Goal: Task Accomplishment & Management: Manage account settings

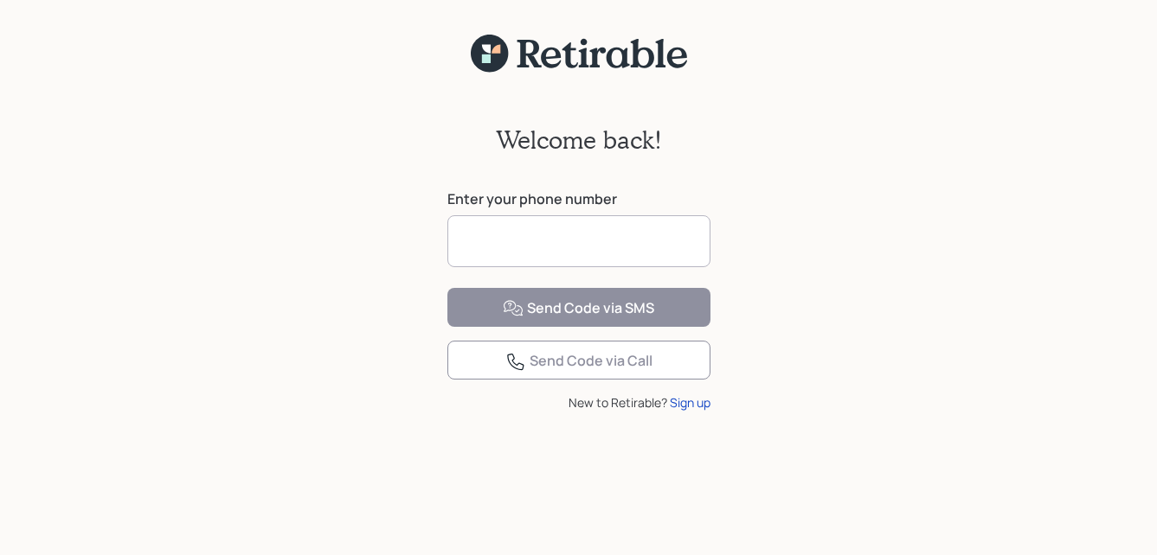
click at [617, 254] on input at bounding box center [578, 241] width 263 height 52
type input "**********"
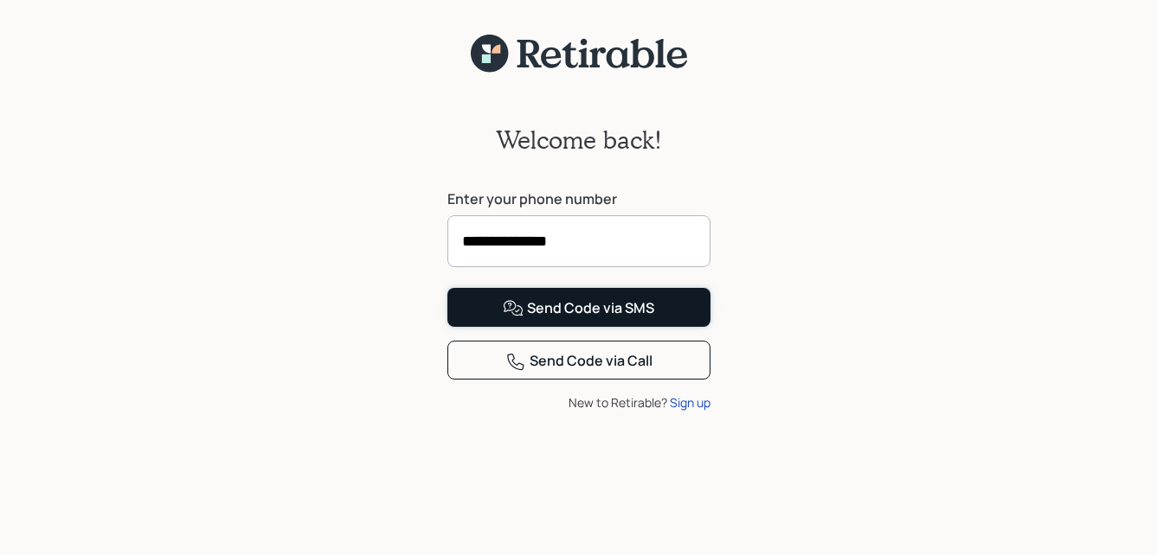
click at [621, 319] on div "Send Code via SMS" at bounding box center [578, 309] width 151 height 21
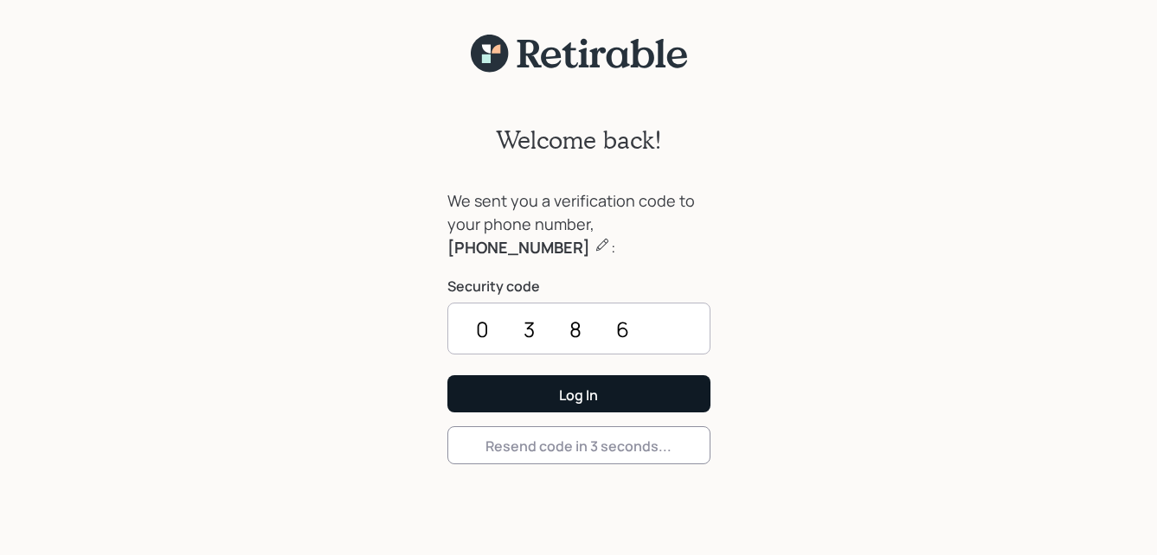
type input "0386"
click at [645, 386] on button "Log In" at bounding box center [578, 394] width 263 height 37
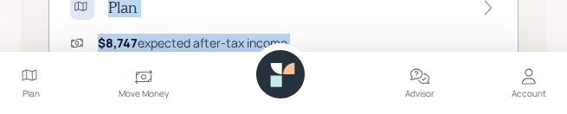
scroll to position [1198, 0]
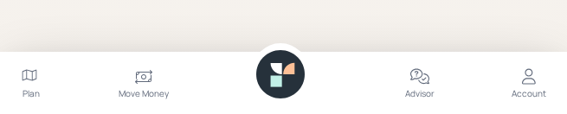
drag, startPoint x: 302, startPoint y: 3, endPoint x: -269, endPoint y: 257, distance: 624.8
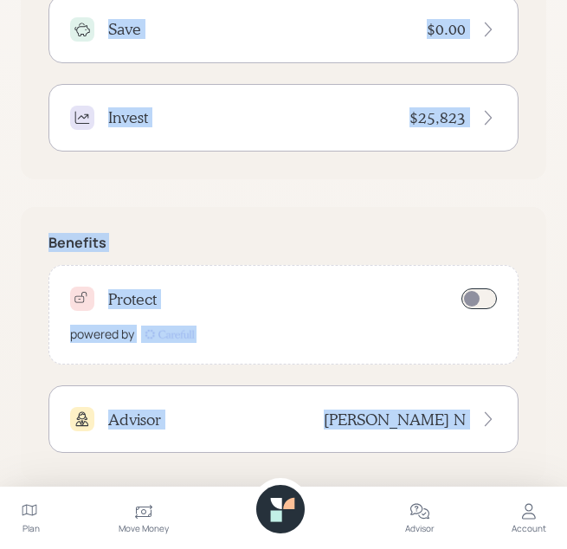
scroll to position [677, 0]
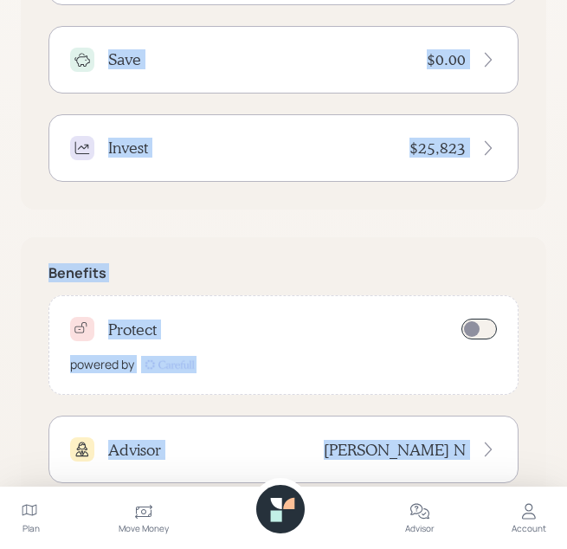
click at [368, 205] on div "Accounts Spend $0.00 Save $0.00 Invest $25,823" at bounding box center [283, 45] width 525 height 330
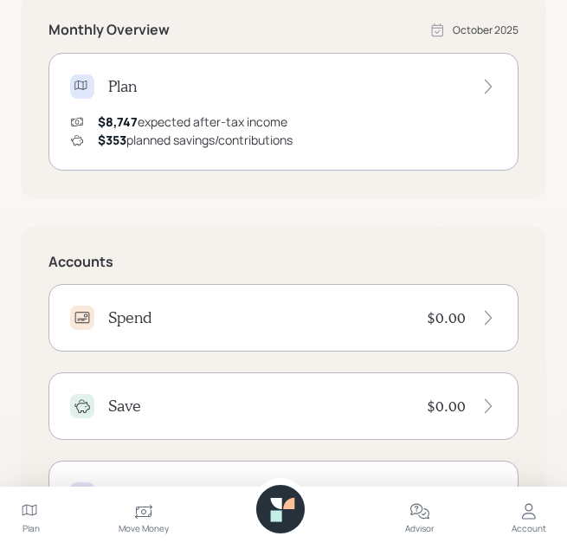
scroll to position [0, 0]
